Goal: Task Accomplishment & Management: Complete application form

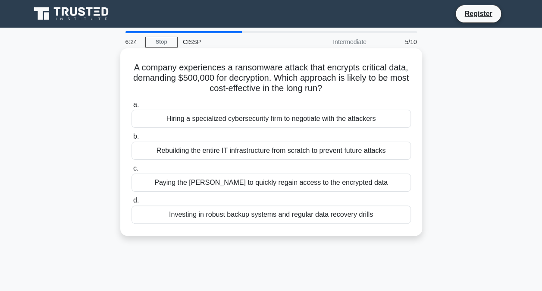
click at [289, 151] on div "Rebuilding the entire IT infrastructure from scratch to prevent future attacks" at bounding box center [270, 150] width 279 height 18
click at [131, 139] on input "b. Rebuilding the entire IT infrastructure from scratch to prevent future attac…" at bounding box center [131, 137] width 0 height 6
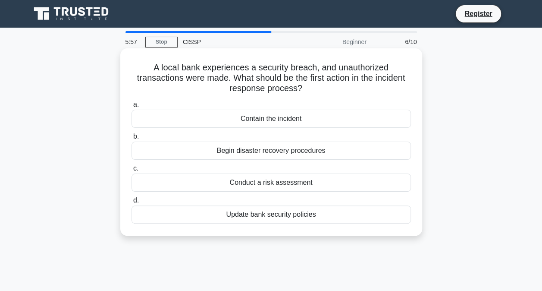
click at [262, 123] on div "Contain the incident" at bounding box center [270, 118] width 279 height 18
click at [131, 107] on input "a. Contain the incident" at bounding box center [131, 105] width 0 height 6
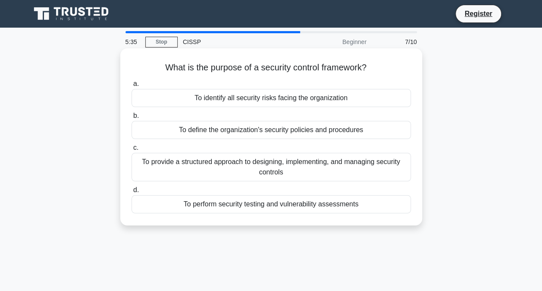
click at [274, 170] on div "To provide a structured approach to designing, implementing, and managing secur…" at bounding box center [270, 167] width 279 height 28
click at [131, 150] on input "c. To provide a structured approach to designing, implementing, and managing se…" at bounding box center [131, 148] width 0 height 6
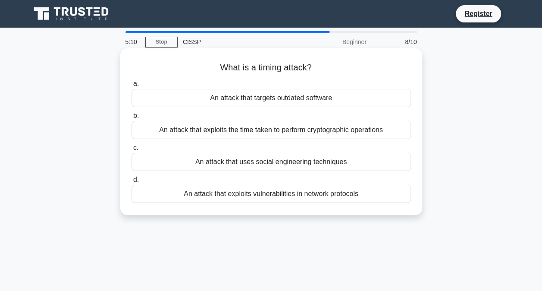
click at [288, 130] on div "An attack that exploits the time taken to perform cryptographic operations" at bounding box center [270, 130] width 279 height 18
click at [131, 119] on input "b. An attack that exploits the time taken to perform cryptographic operations" at bounding box center [131, 116] width 0 height 6
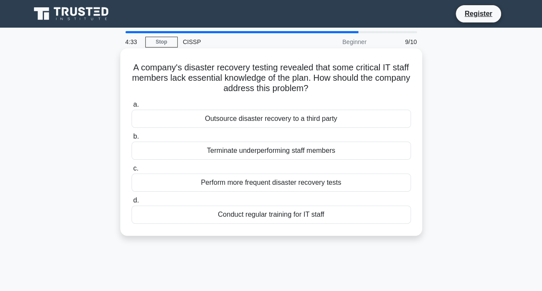
click at [291, 213] on div "Conduct regular training for IT staff" at bounding box center [270, 214] width 279 height 18
click at [131, 203] on input "d. Conduct regular training for IT staff" at bounding box center [131, 200] width 0 height 6
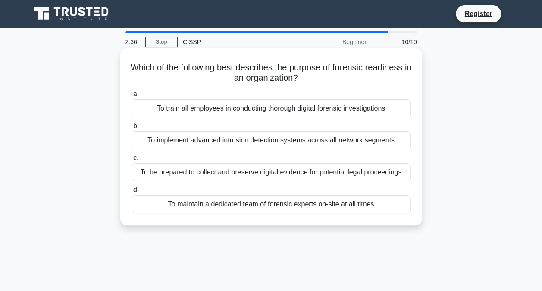
click at [294, 113] on div "To train all employees in conducting thorough digital forensic investigations" at bounding box center [270, 108] width 279 height 18
click at [131, 97] on input "a. To train all employees in conducting thorough digital forensic investigations" at bounding box center [131, 94] width 0 height 6
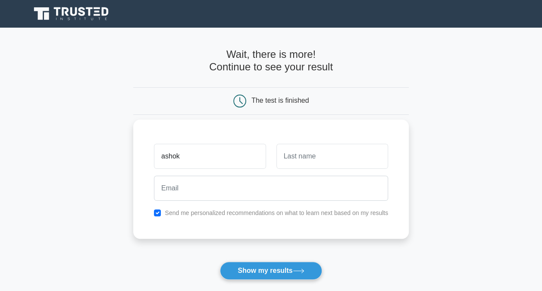
type input "ashok"
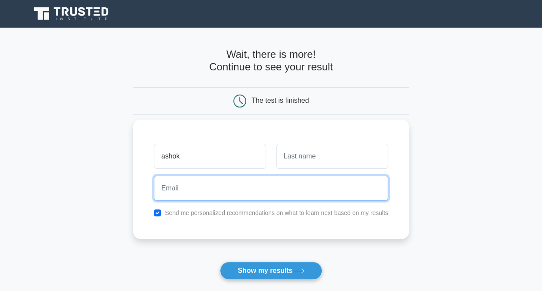
click at [194, 188] on input "email" at bounding box center [271, 187] width 234 height 25
type input "ashok.battepati@gmail.com"
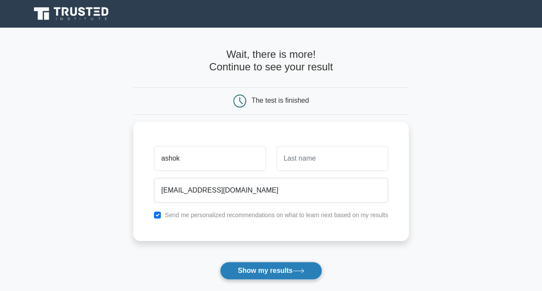
click at [270, 266] on button "Show my results" at bounding box center [271, 270] width 102 height 18
type input "reddy"
click at [301, 267] on button "Show my results" at bounding box center [271, 270] width 102 height 18
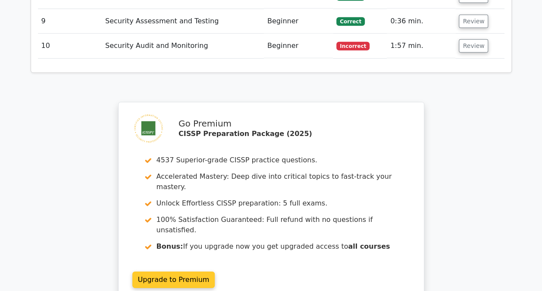
scroll to position [1336, 0]
